Goal: Task Accomplishment & Management: Manage account settings

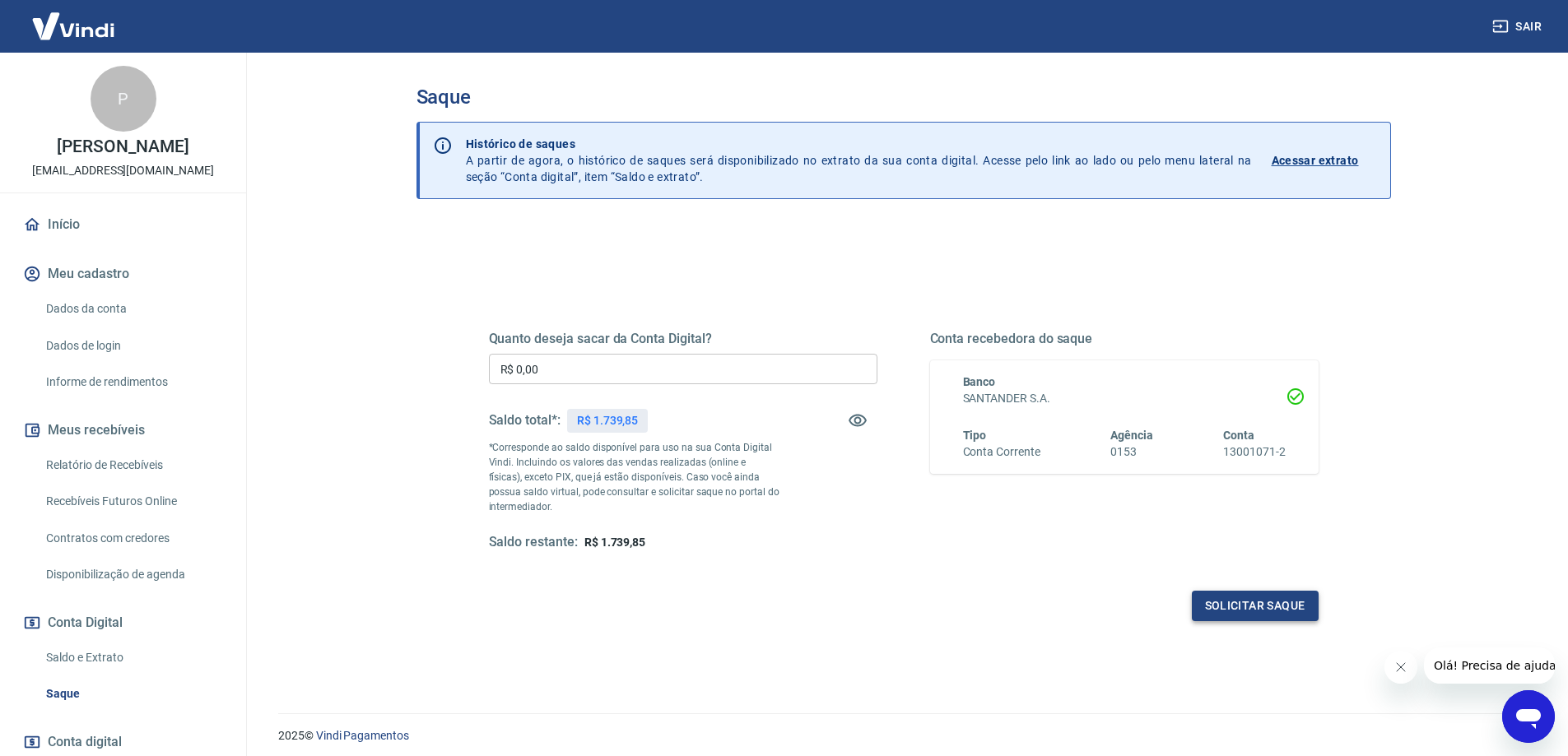
click at [1251, 602] on button "Solicitar saque" at bounding box center [1255, 606] width 127 height 31
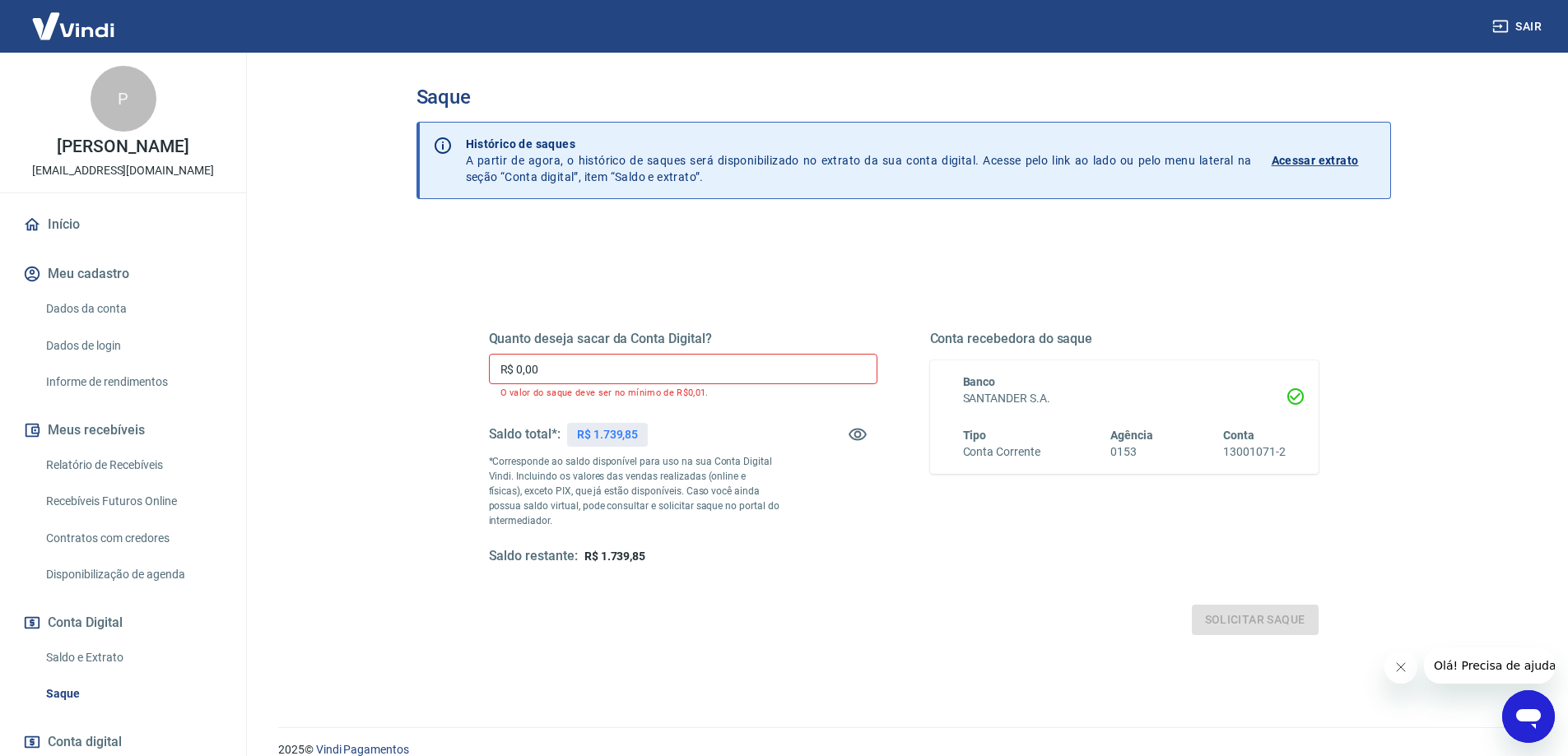
click at [597, 363] on input "R$ 0,00" at bounding box center [683, 369] width 388 height 31
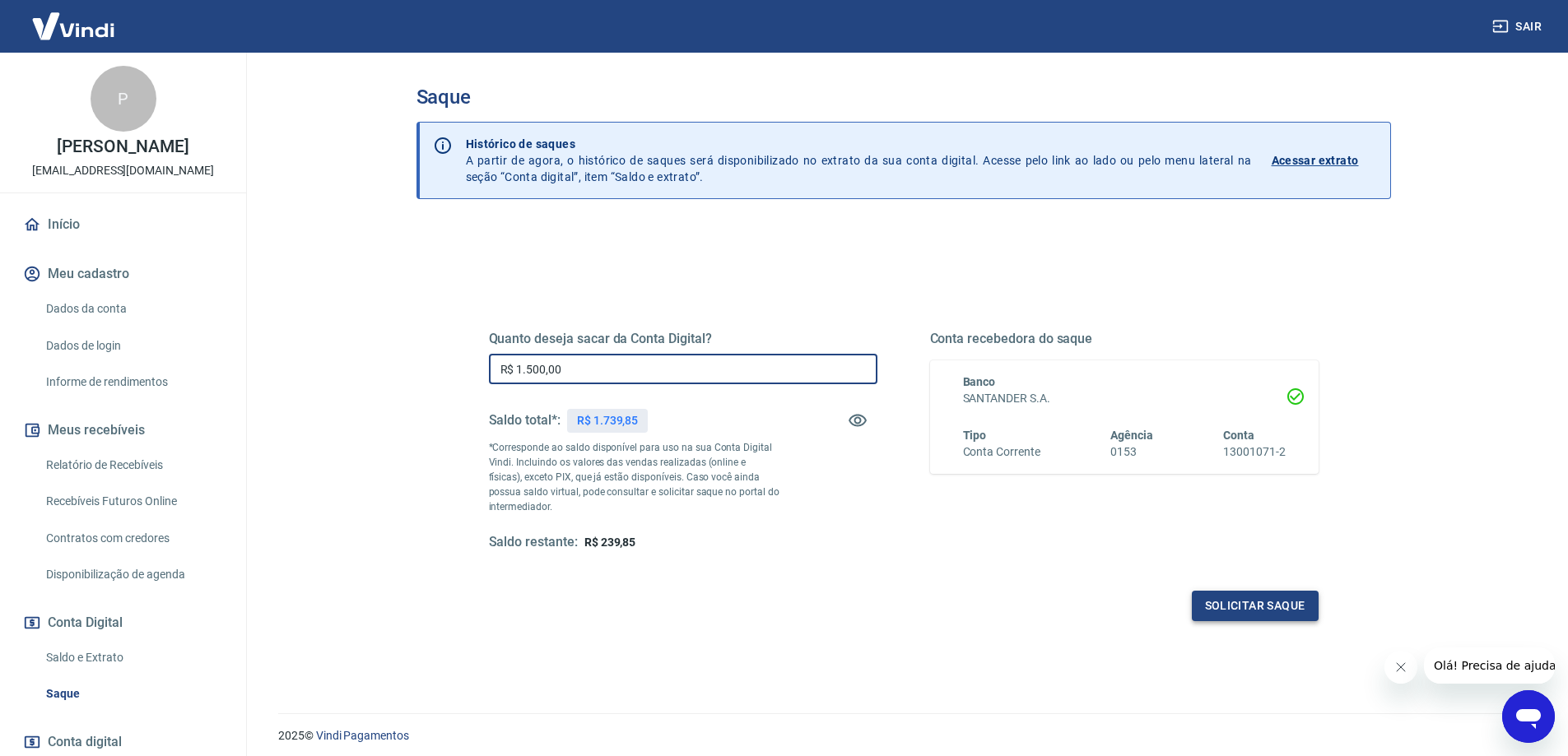
type input "R$ 1.500,00"
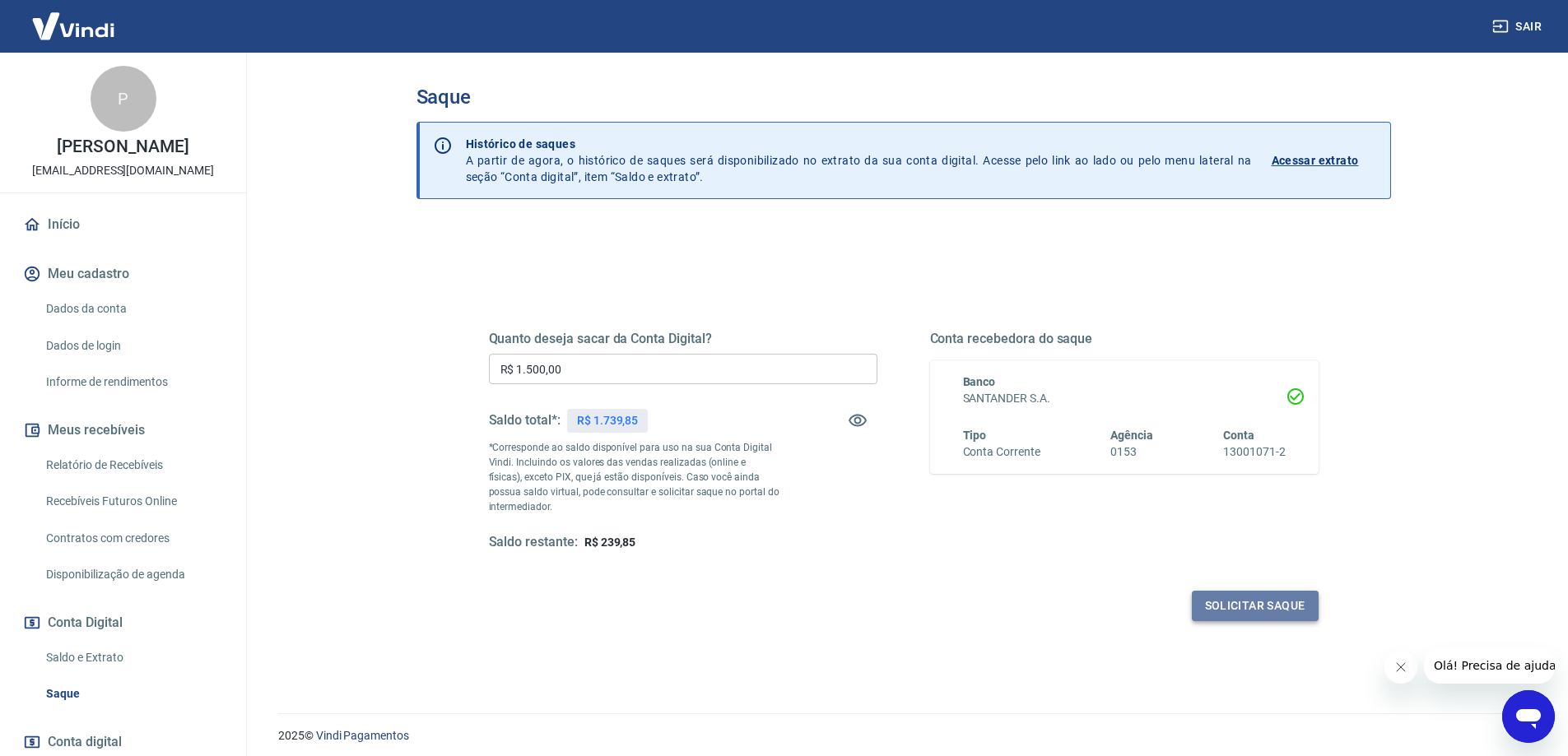
click at [1245, 598] on button "Solicitar saque" at bounding box center [1255, 606] width 127 height 31
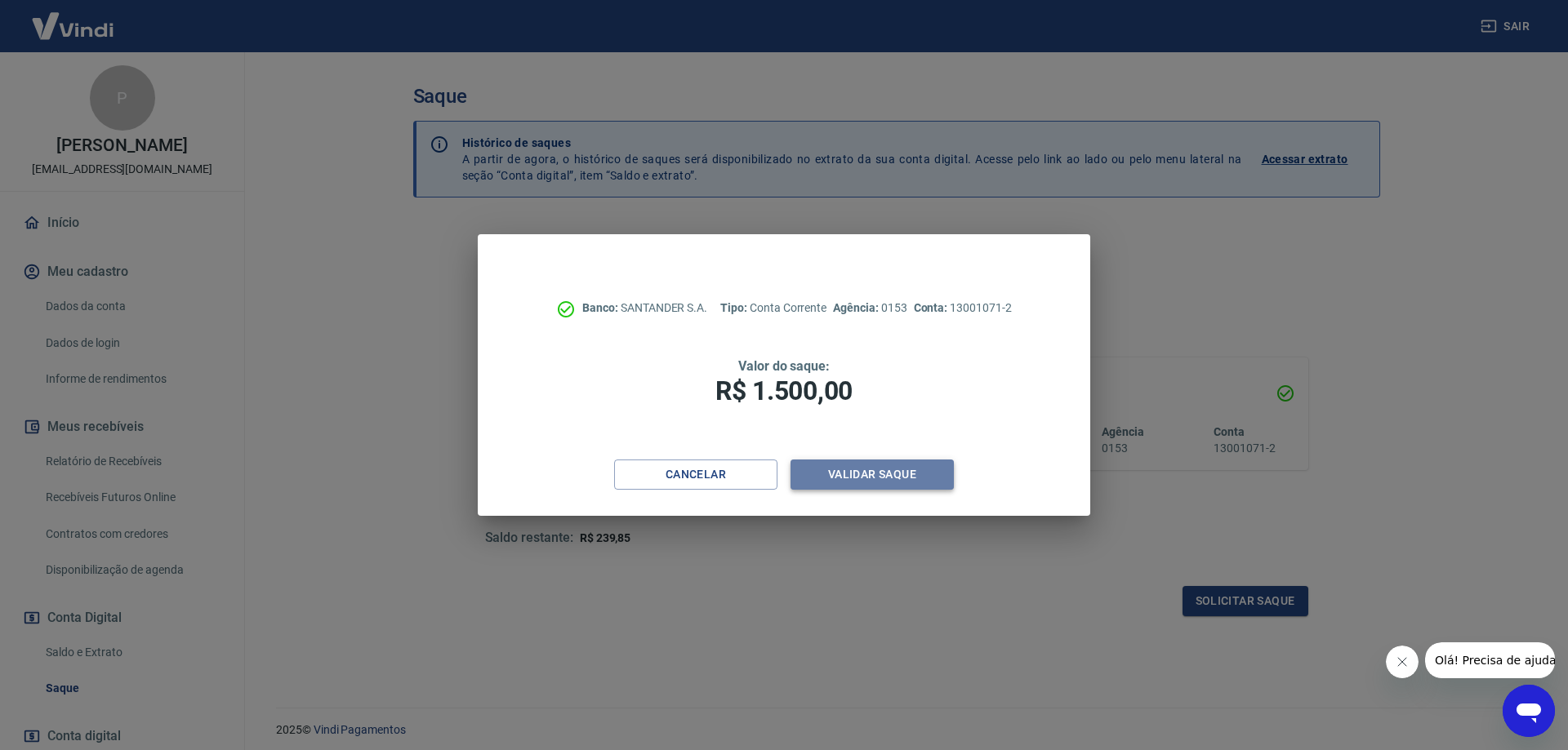
click at [893, 478] on button "Validar saque" at bounding box center [872, 475] width 163 height 30
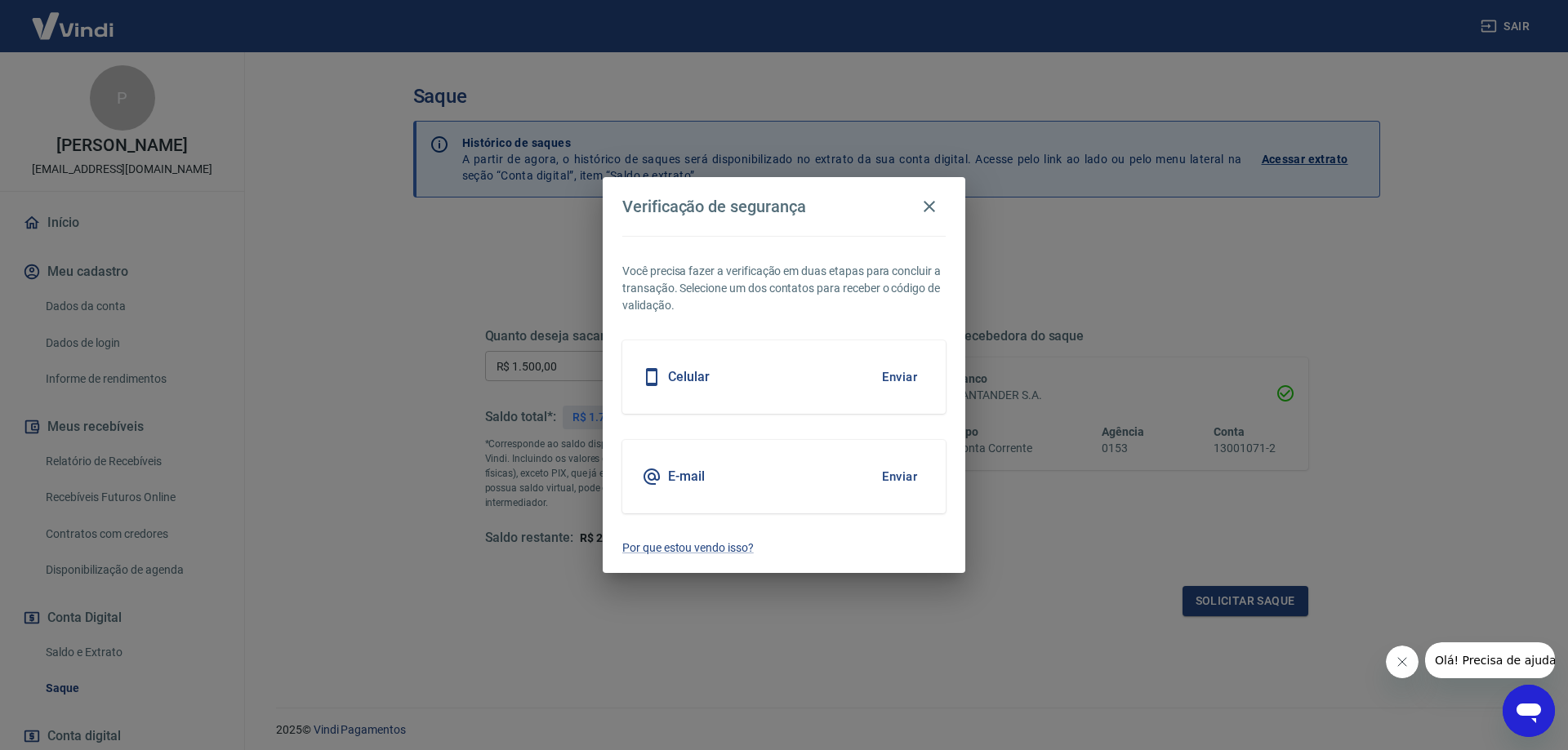
click at [893, 480] on button "Enviar" at bounding box center [899, 477] width 53 height 35
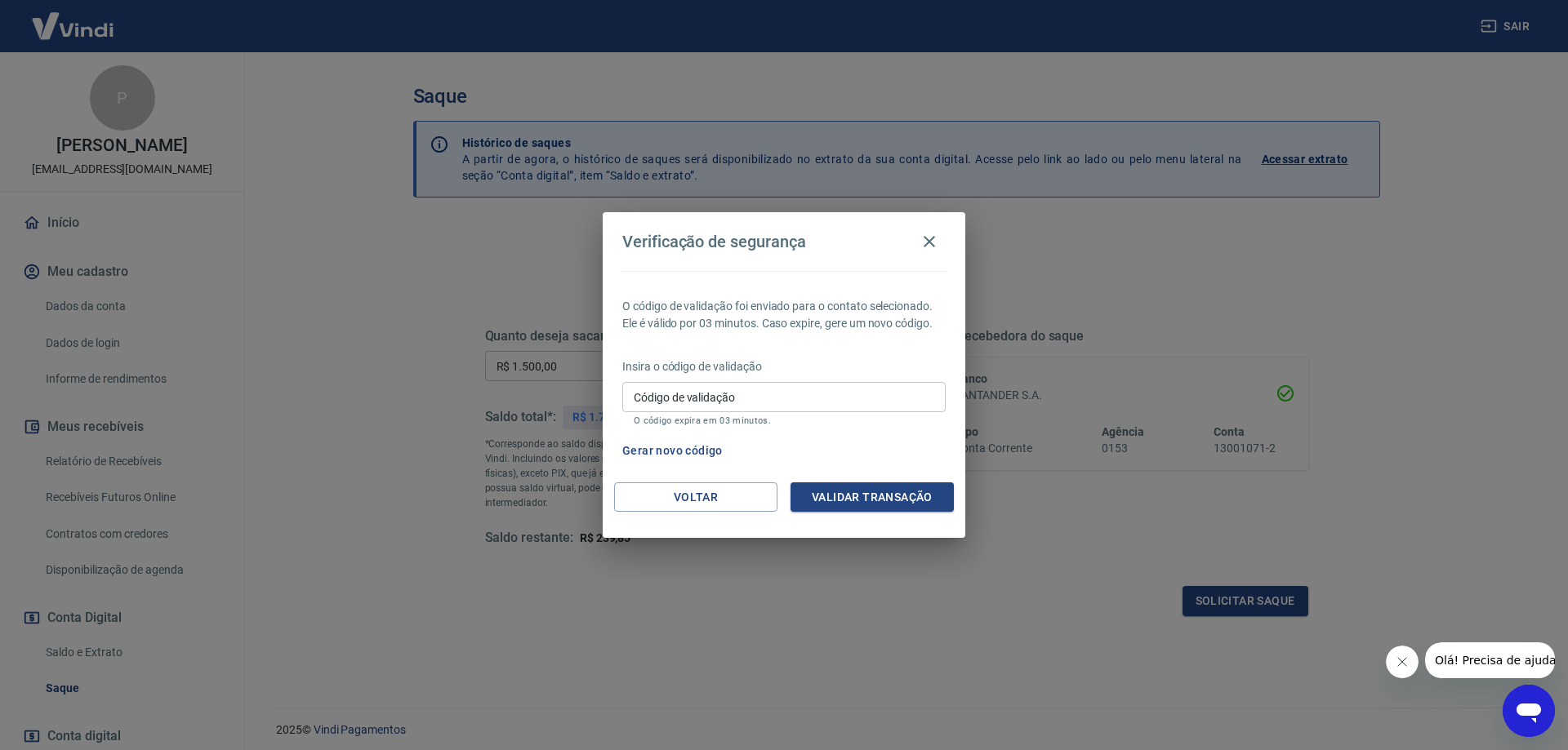
click at [795, 396] on input "Código de validação" at bounding box center [783, 396] width 323 height 30
type input "456640"
click at [882, 488] on button "Validar transação" at bounding box center [872, 498] width 163 height 30
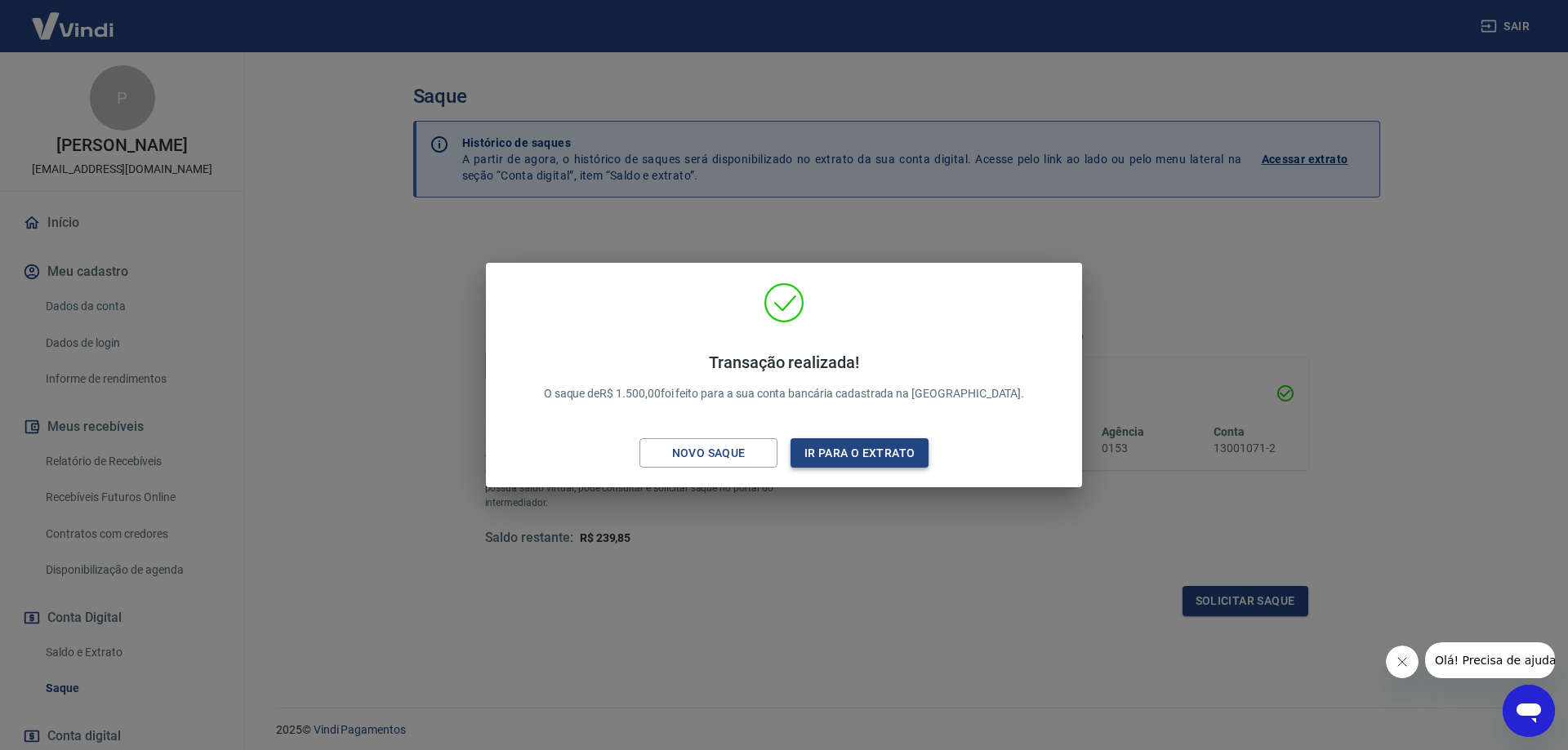
click at [866, 454] on button "Ir para o extrato" at bounding box center [860, 453] width 138 height 30
